Goal: Check status: Check status

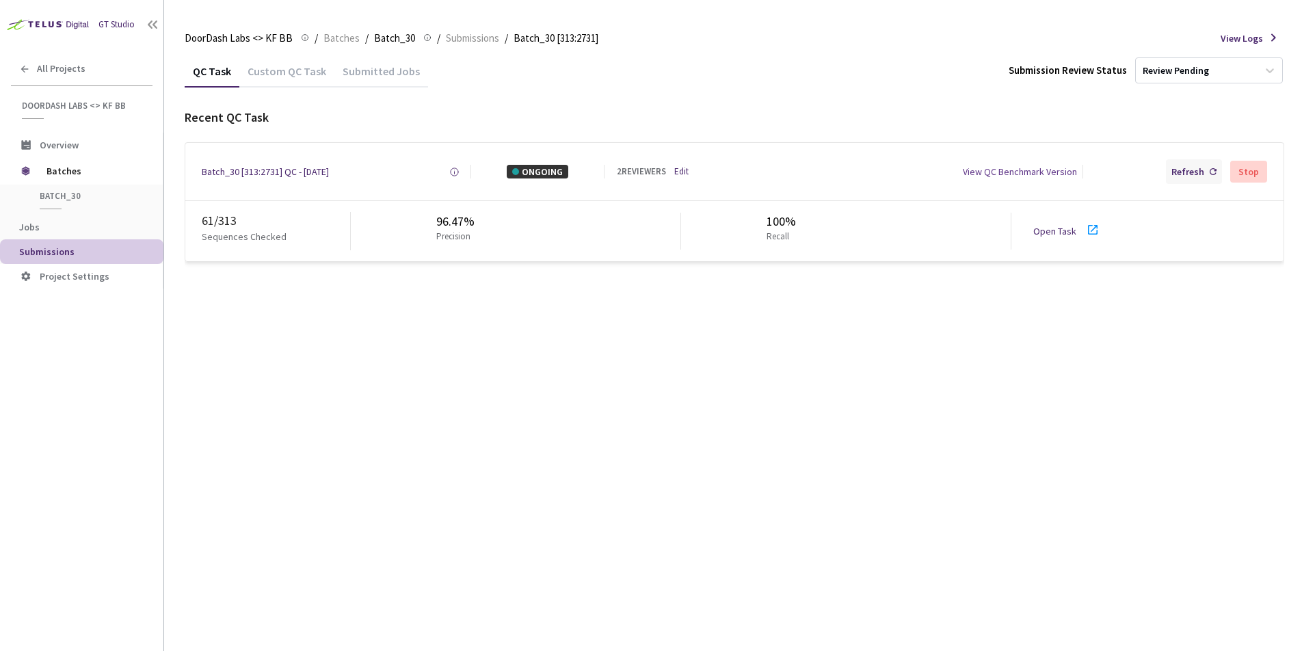
click at [1180, 170] on div "Refresh" at bounding box center [1188, 172] width 33 height 14
click at [1187, 170] on div "Refresh" at bounding box center [1188, 172] width 33 height 14
click at [1180, 172] on div "Refresh" at bounding box center [1188, 172] width 33 height 14
click at [1176, 170] on div "Refresh" at bounding box center [1188, 172] width 33 height 14
click at [1185, 169] on div "Refresh" at bounding box center [1188, 172] width 33 height 14
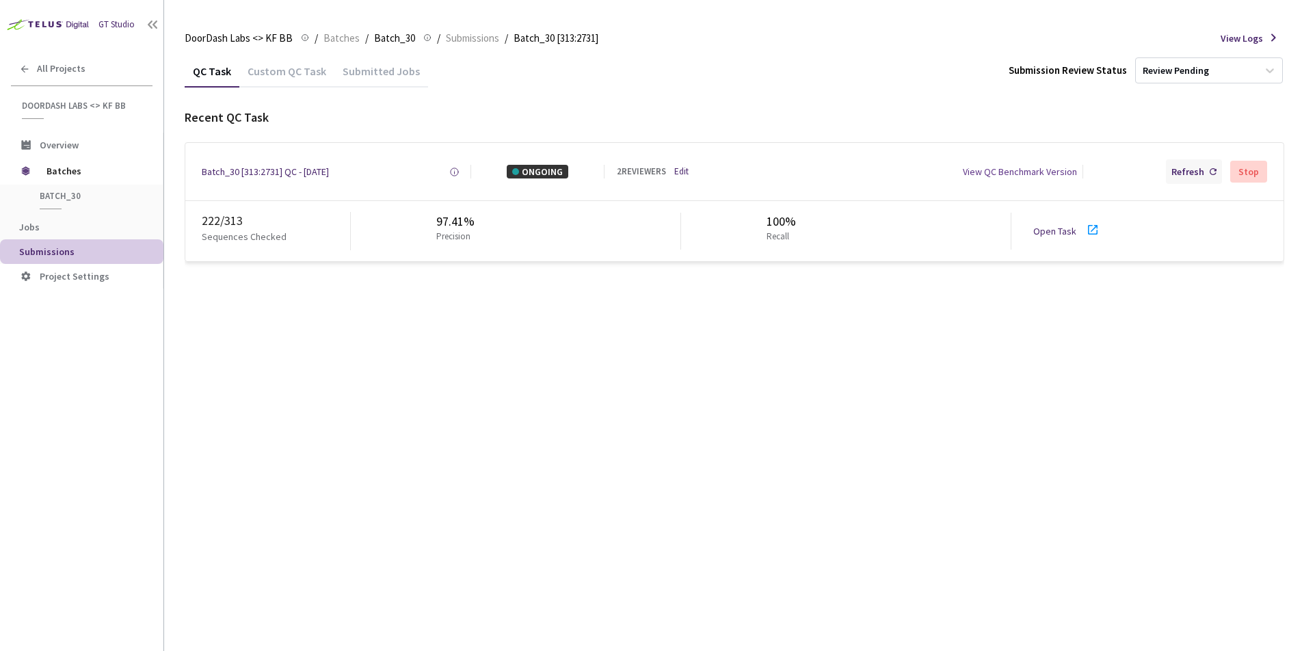
click at [1191, 174] on div "Refresh" at bounding box center [1188, 172] width 33 height 14
click at [1188, 176] on div "Refresh" at bounding box center [1188, 172] width 33 height 14
click at [1193, 175] on div "Refresh" at bounding box center [1188, 172] width 33 height 14
click at [1186, 178] on div "Refresh" at bounding box center [1188, 172] width 33 height 14
click at [1185, 172] on div "Refresh" at bounding box center [1188, 172] width 33 height 14
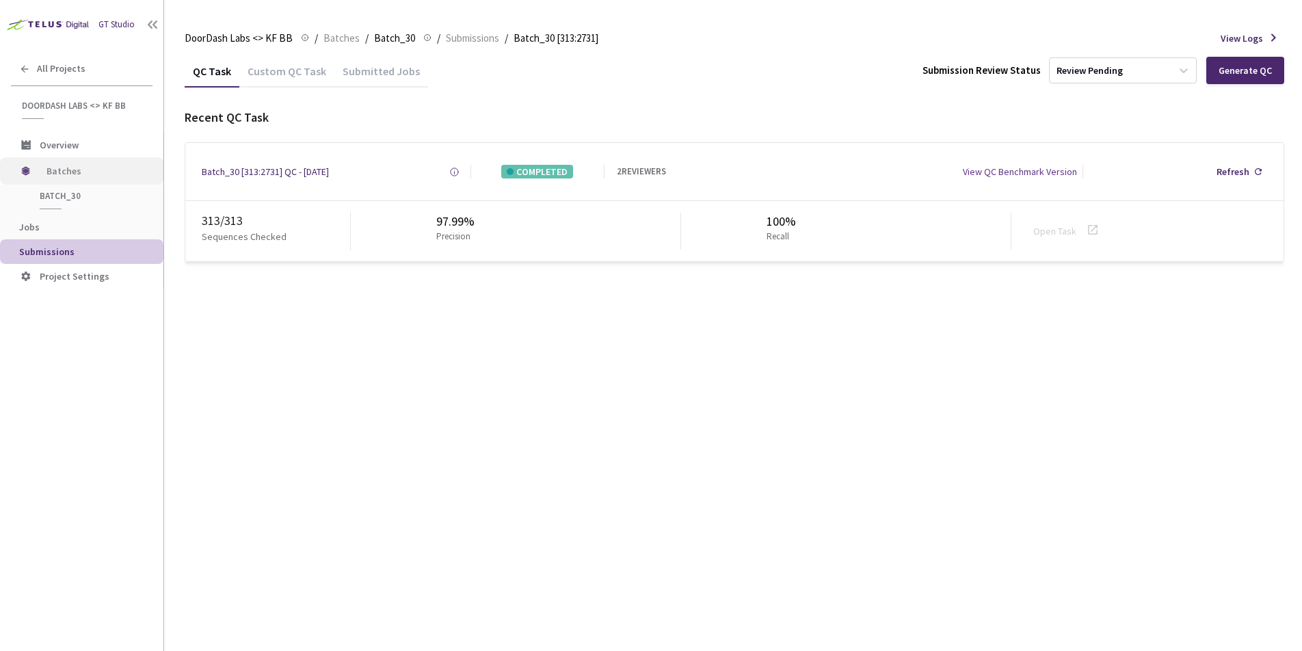
click at [60, 166] on span "Batches" at bounding box center [94, 170] width 94 height 27
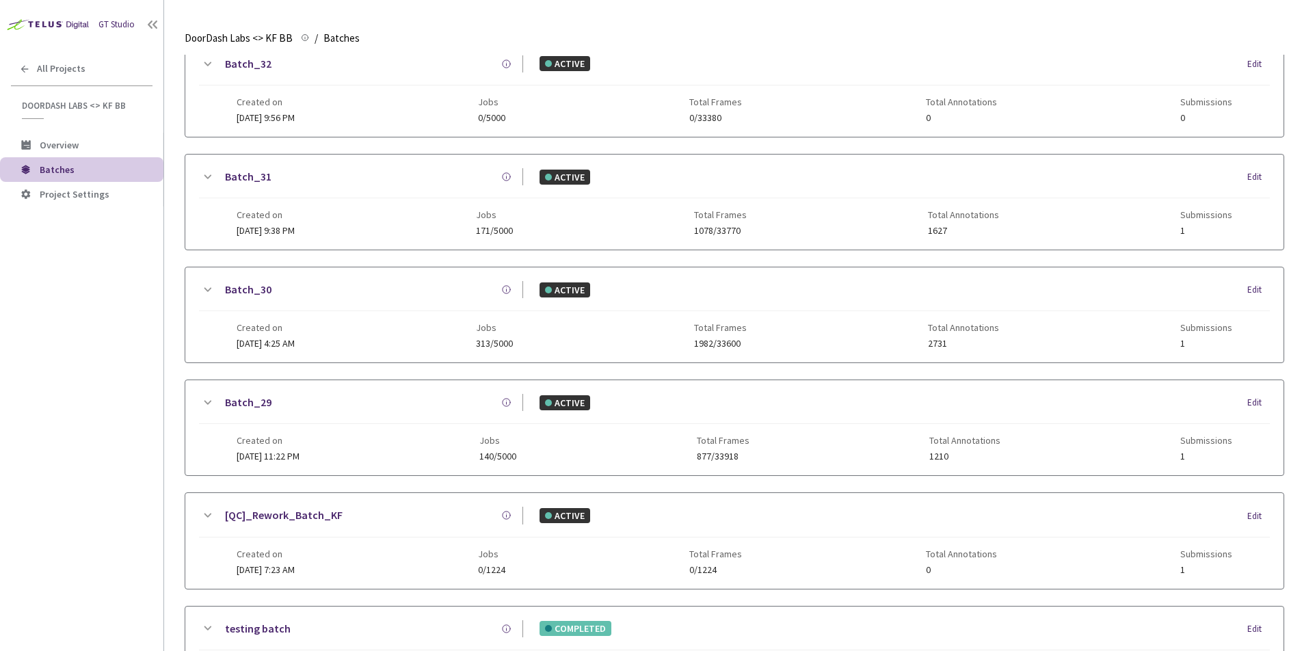
scroll to position [278, 0]
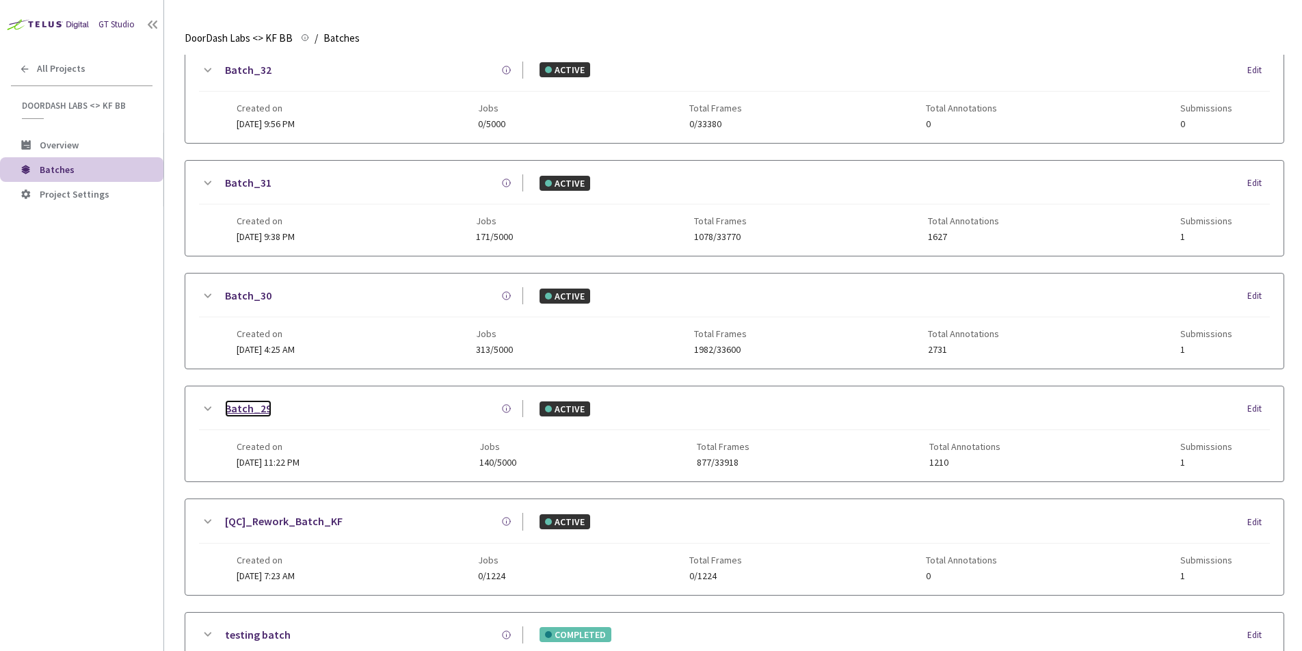
click at [252, 408] on link "Batch_29" at bounding box center [248, 408] width 47 height 17
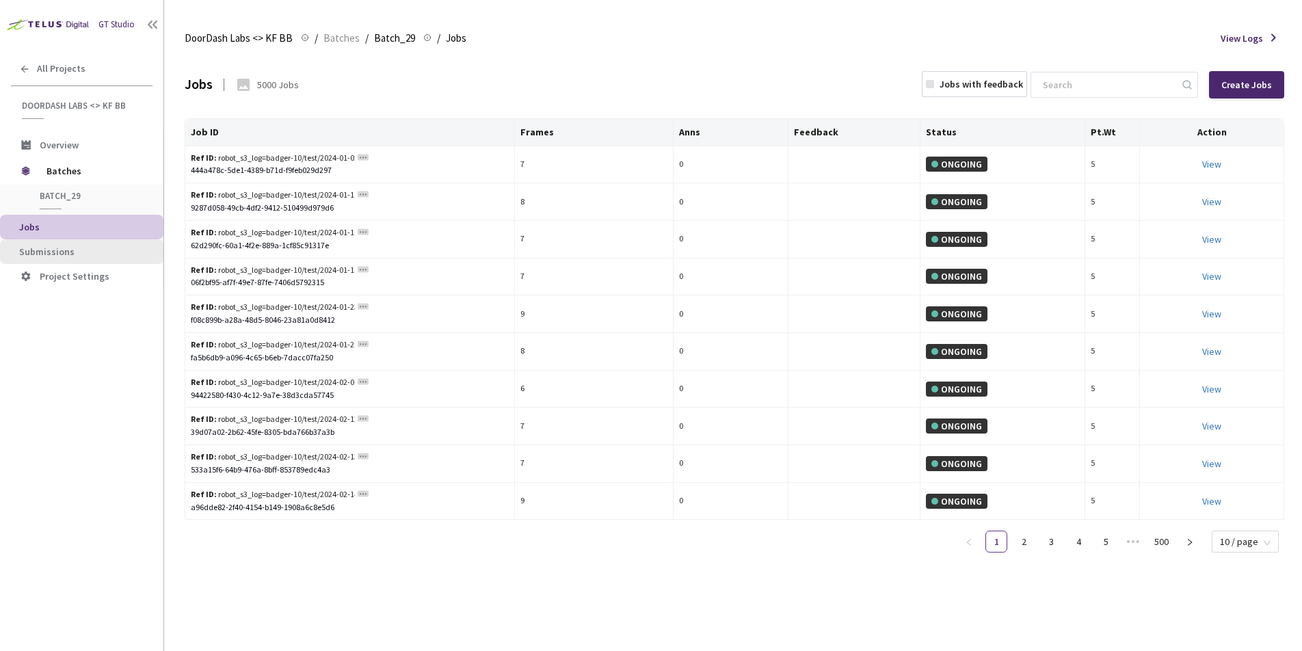
click at [55, 257] on li "Submissions" at bounding box center [81, 251] width 163 height 25
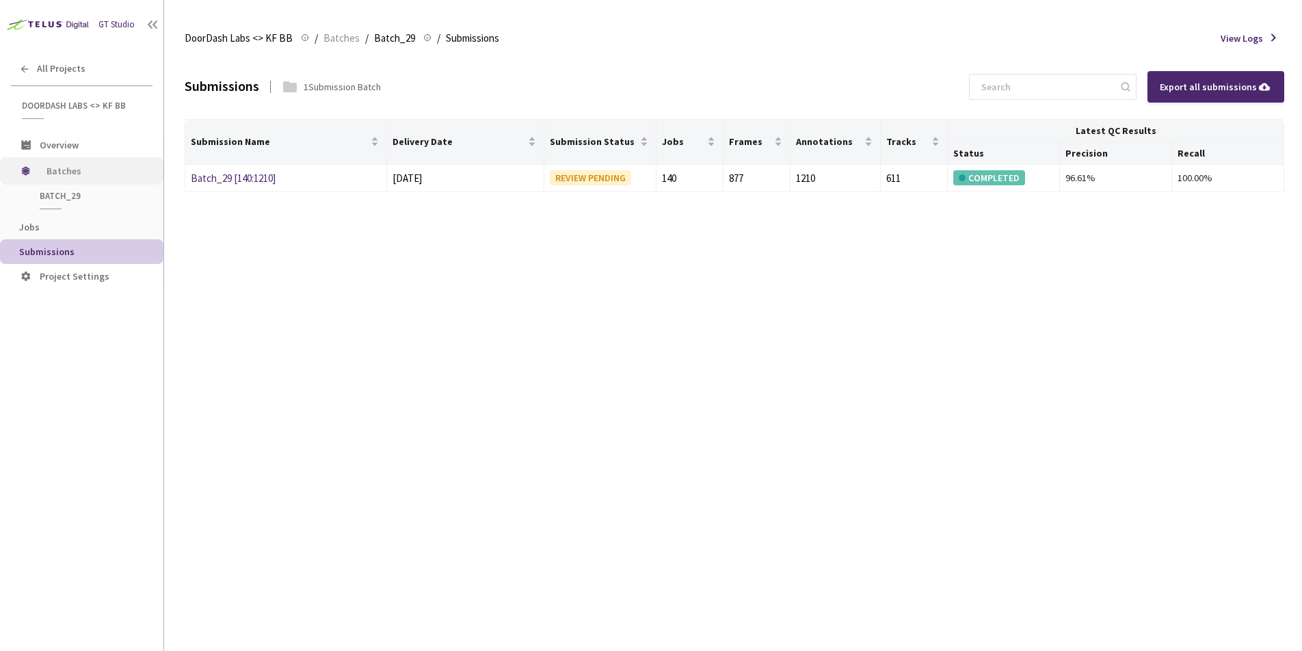
click at [61, 176] on span "Batches" at bounding box center [94, 170] width 94 height 27
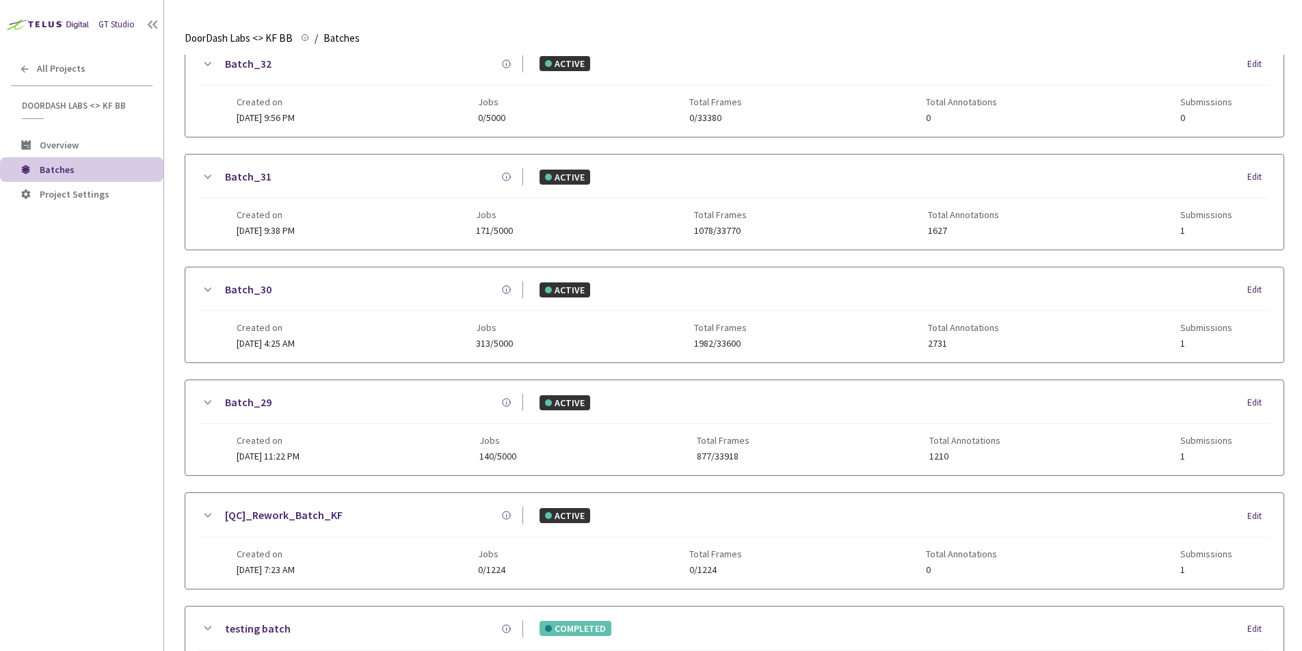
scroll to position [282, 0]
click at [249, 299] on link "Batch_30" at bounding box center [248, 290] width 47 height 17
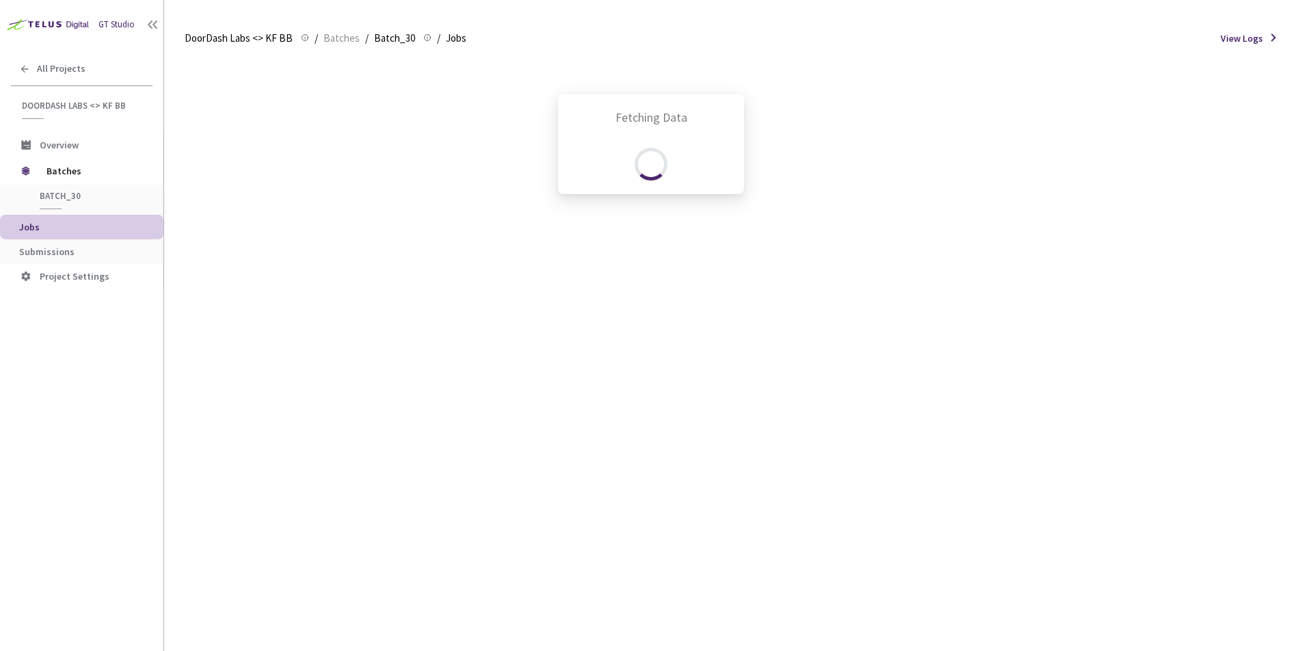
click at [64, 250] on div "Fetching Data" at bounding box center [651, 325] width 1302 height 651
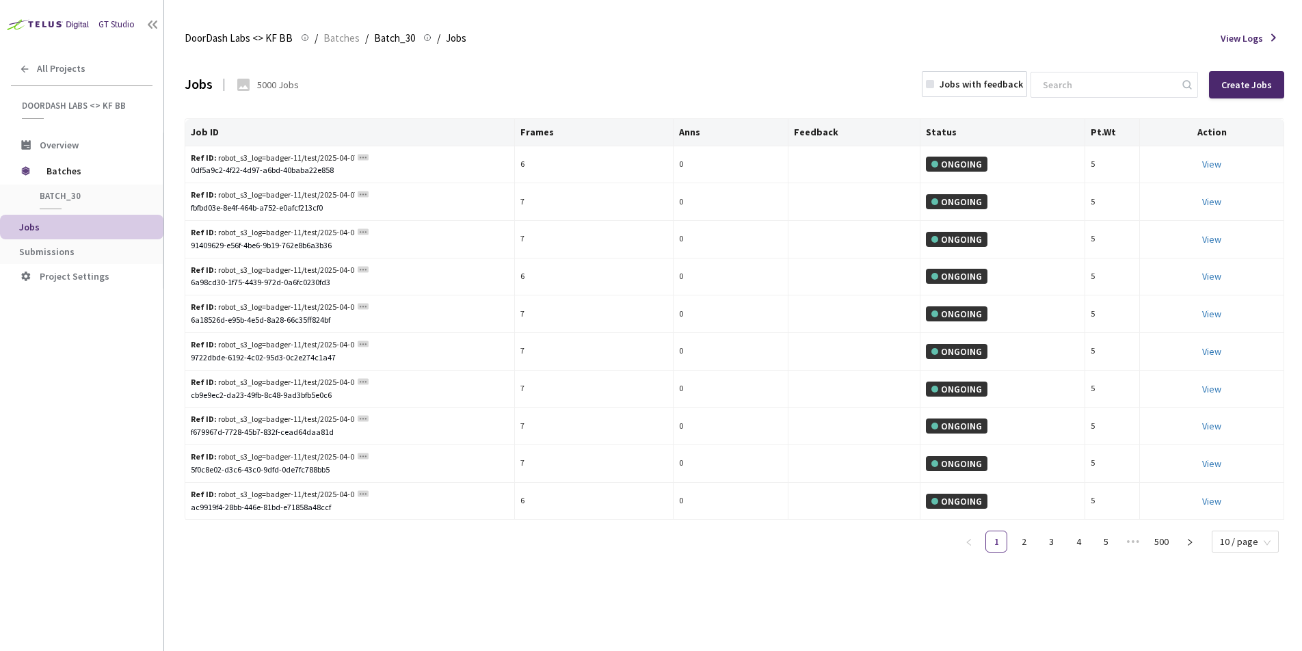
click at [59, 250] on span "Submissions" at bounding box center [46, 252] width 55 height 12
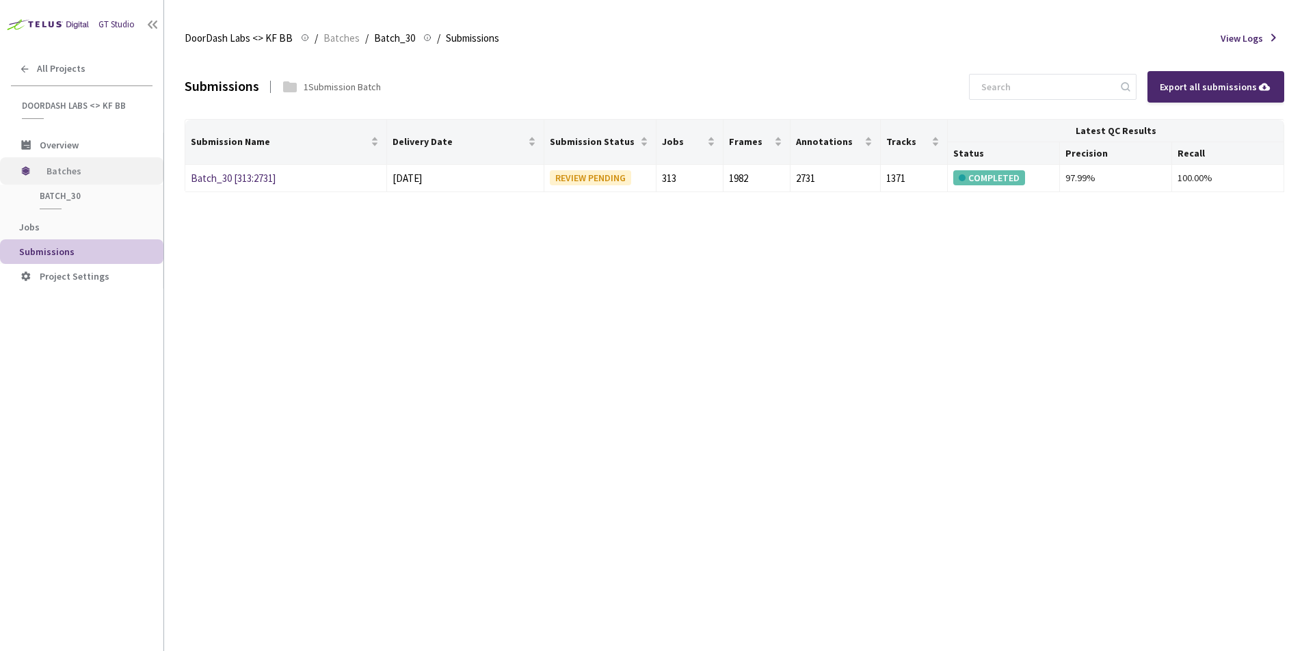
click at [72, 171] on span "Batches" at bounding box center [94, 170] width 94 height 27
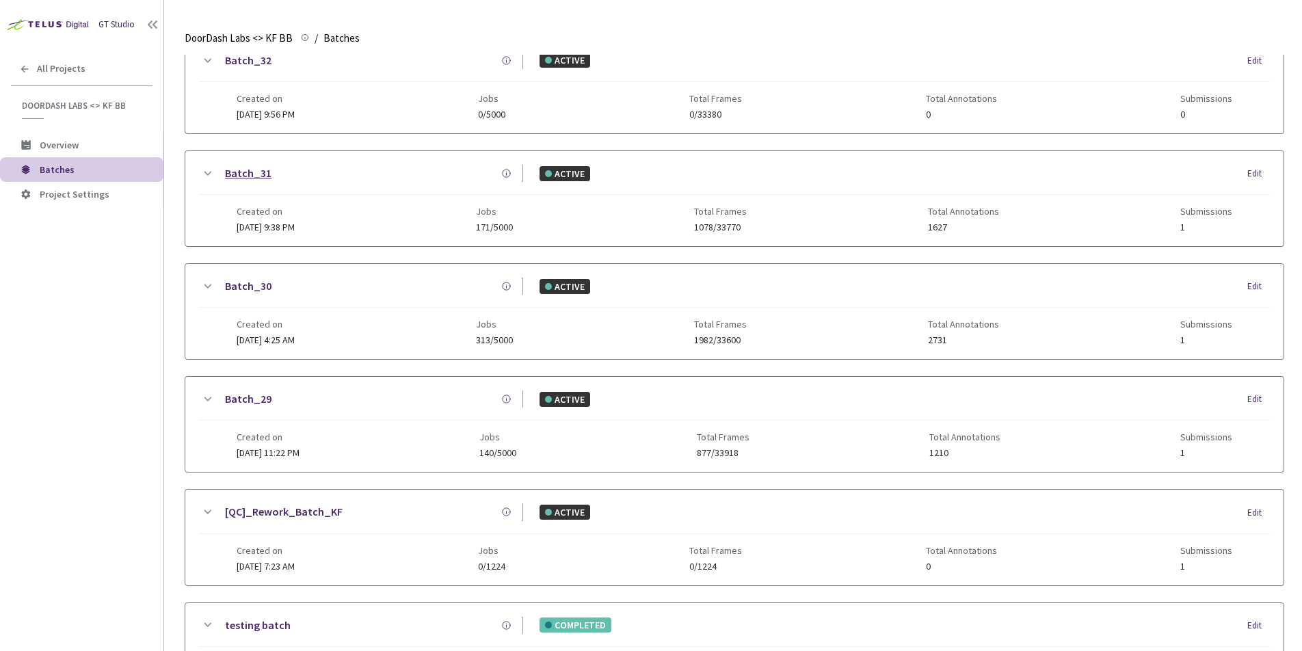
scroll to position [286, 0]
click at [261, 169] on link "Batch_31" at bounding box center [248, 174] width 47 height 17
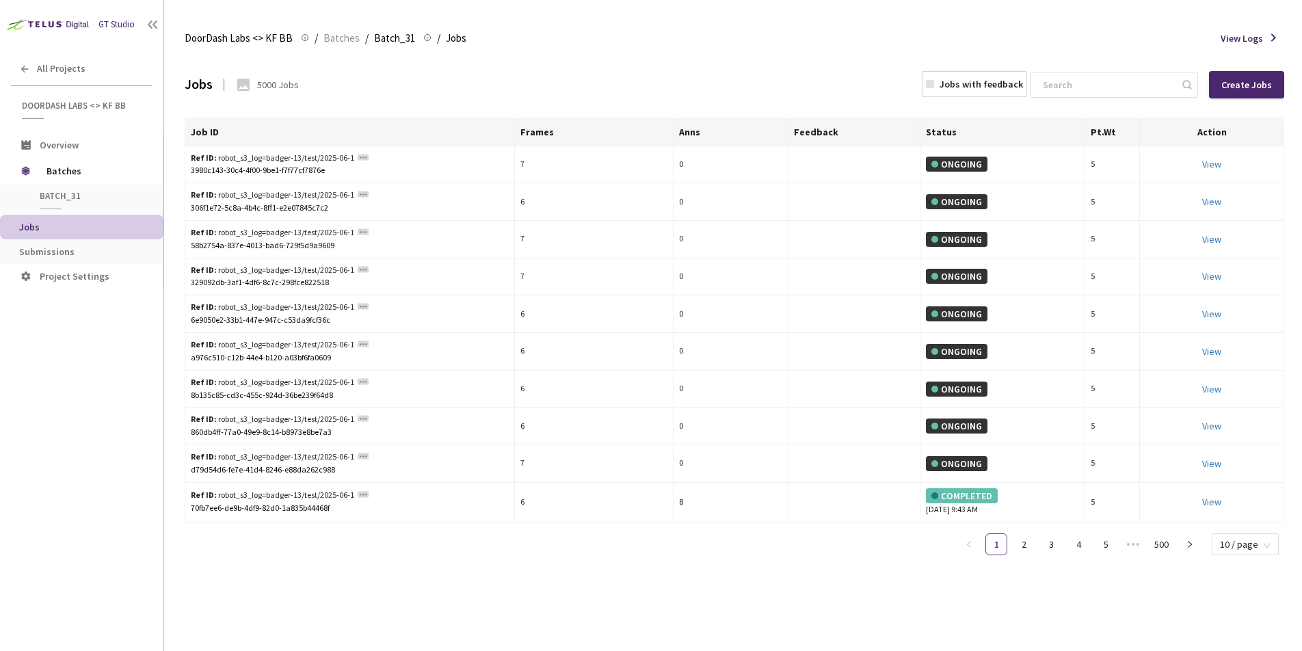
click at [63, 251] on span "Submissions" at bounding box center [46, 252] width 55 height 12
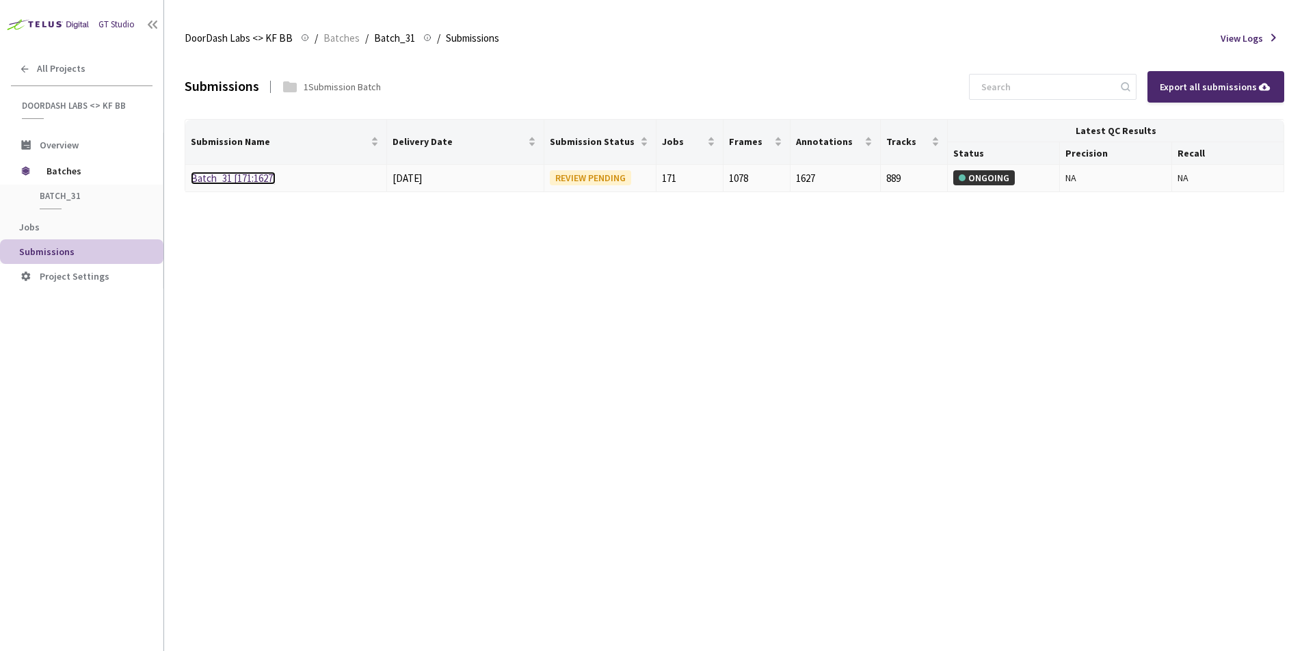
click at [254, 174] on link "Batch_31 [171:1627]" at bounding box center [233, 178] width 85 height 13
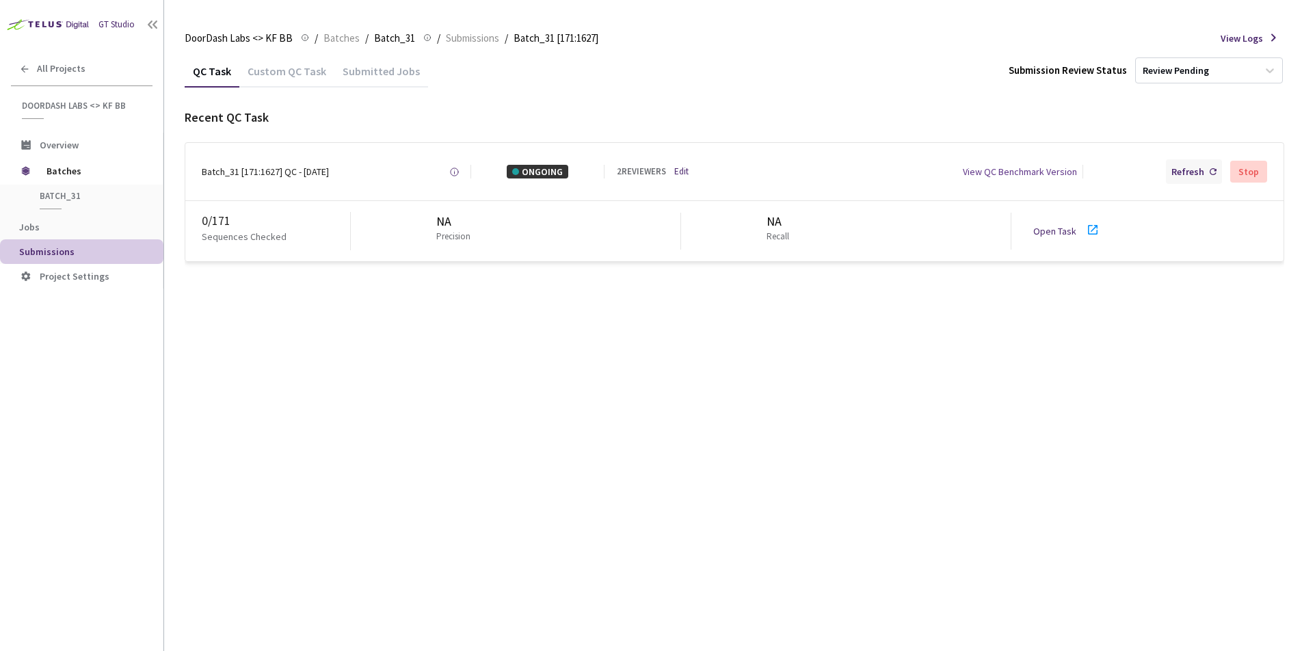
click at [1203, 178] on div "Refresh" at bounding box center [1188, 172] width 33 height 14
